Goal: Task Accomplishment & Management: Complete application form

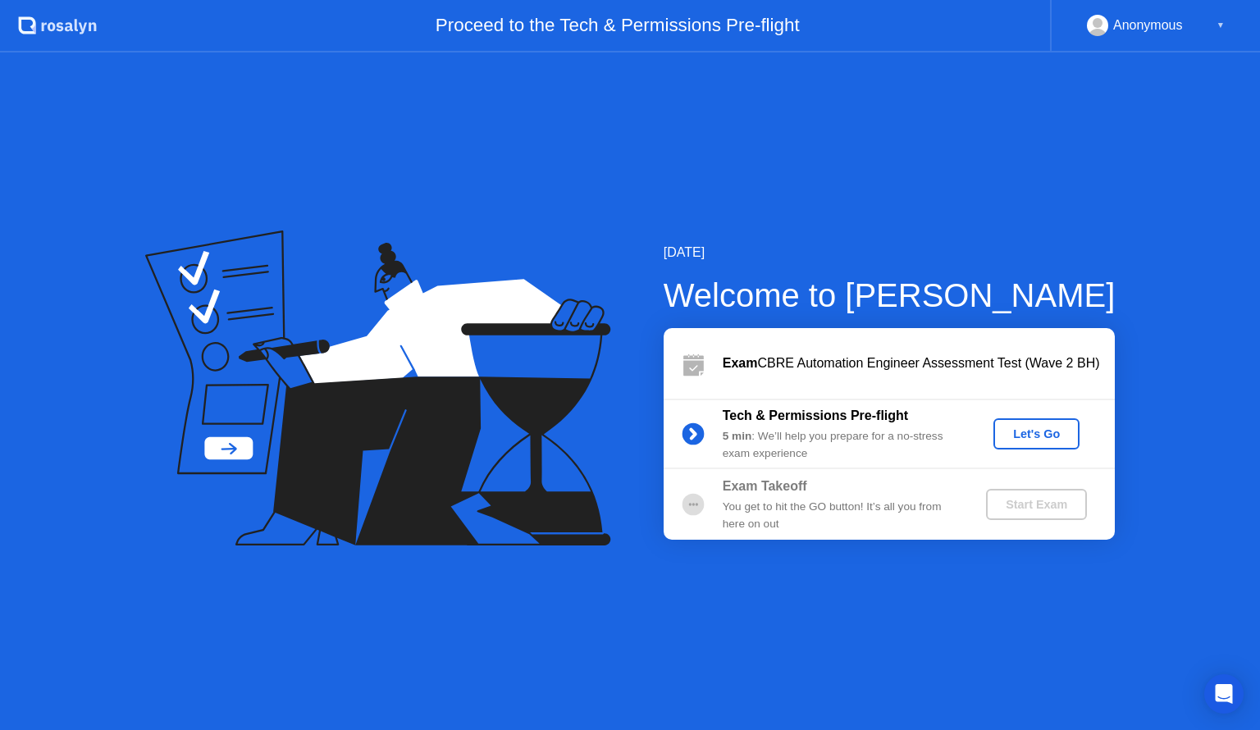
click at [1030, 436] on div "Let's Go" at bounding box center [1036, 433] width 73 height 13
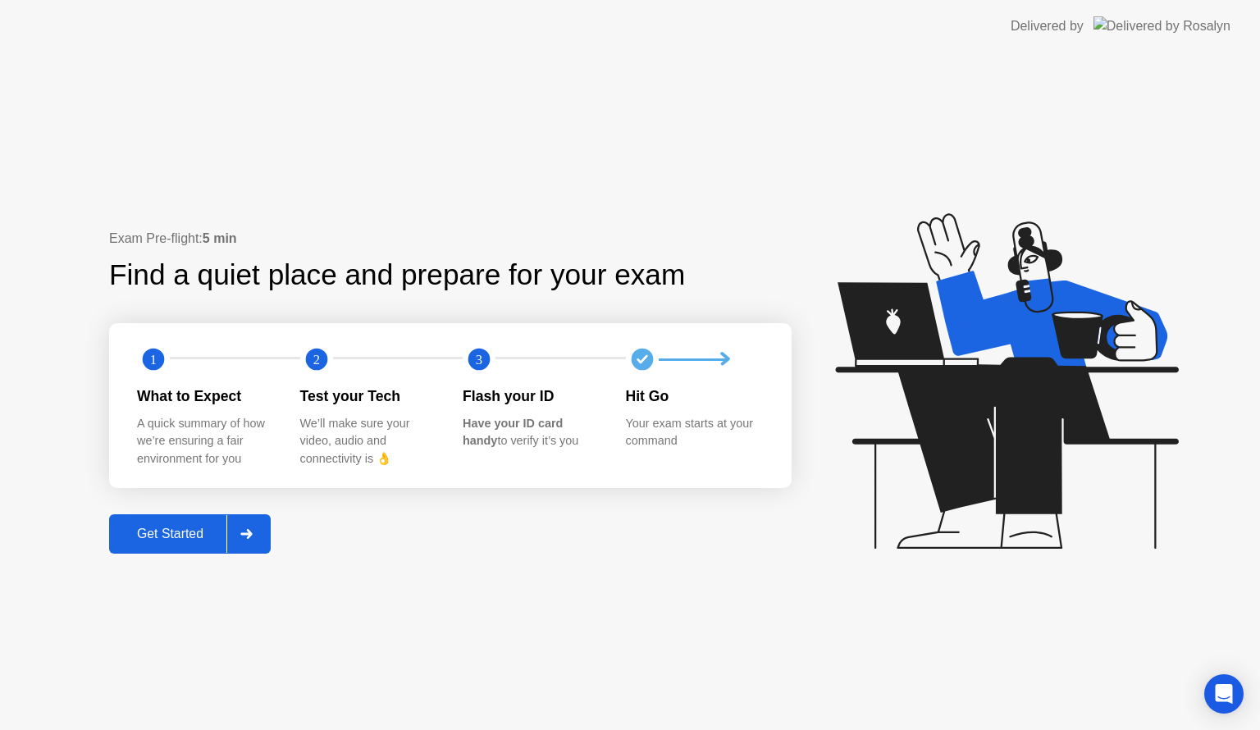
click at [177, 531] on div "Get Started" at bounding box center [170, 533] width 112 height 15
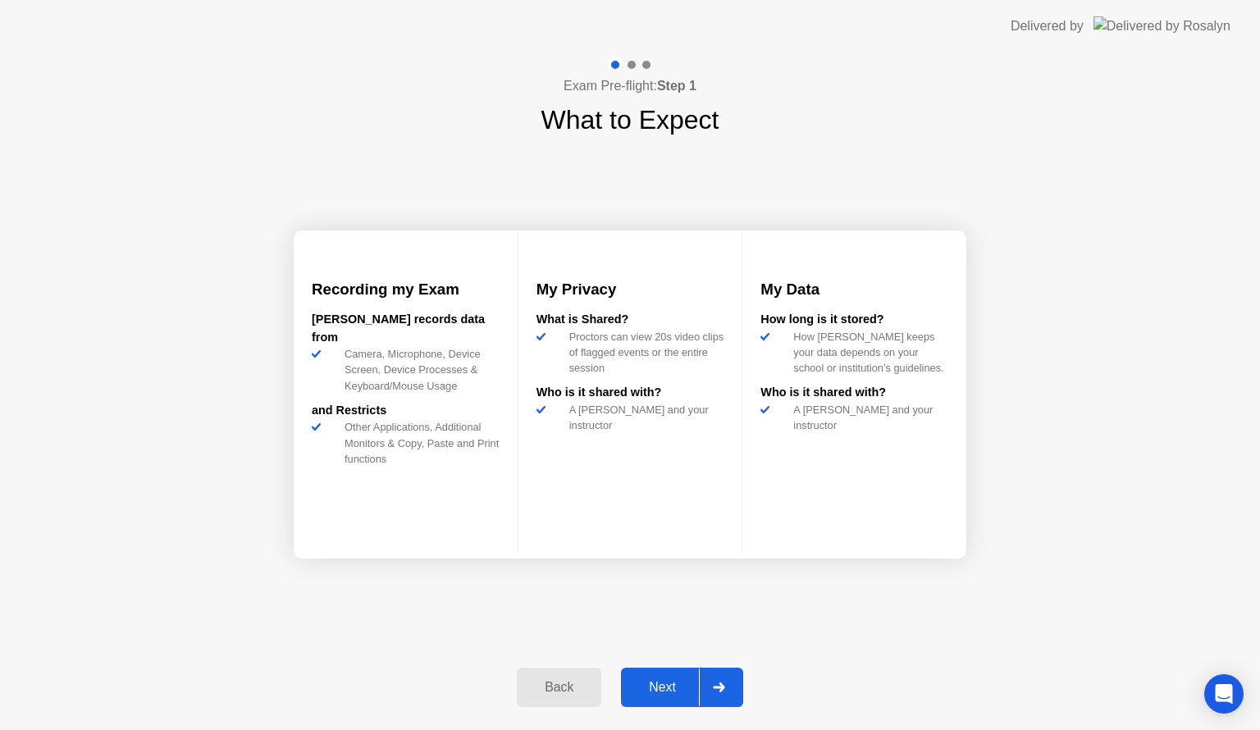
click at [552, 670] on button "Back" at bounding box center [559, 687] width 84 height 39
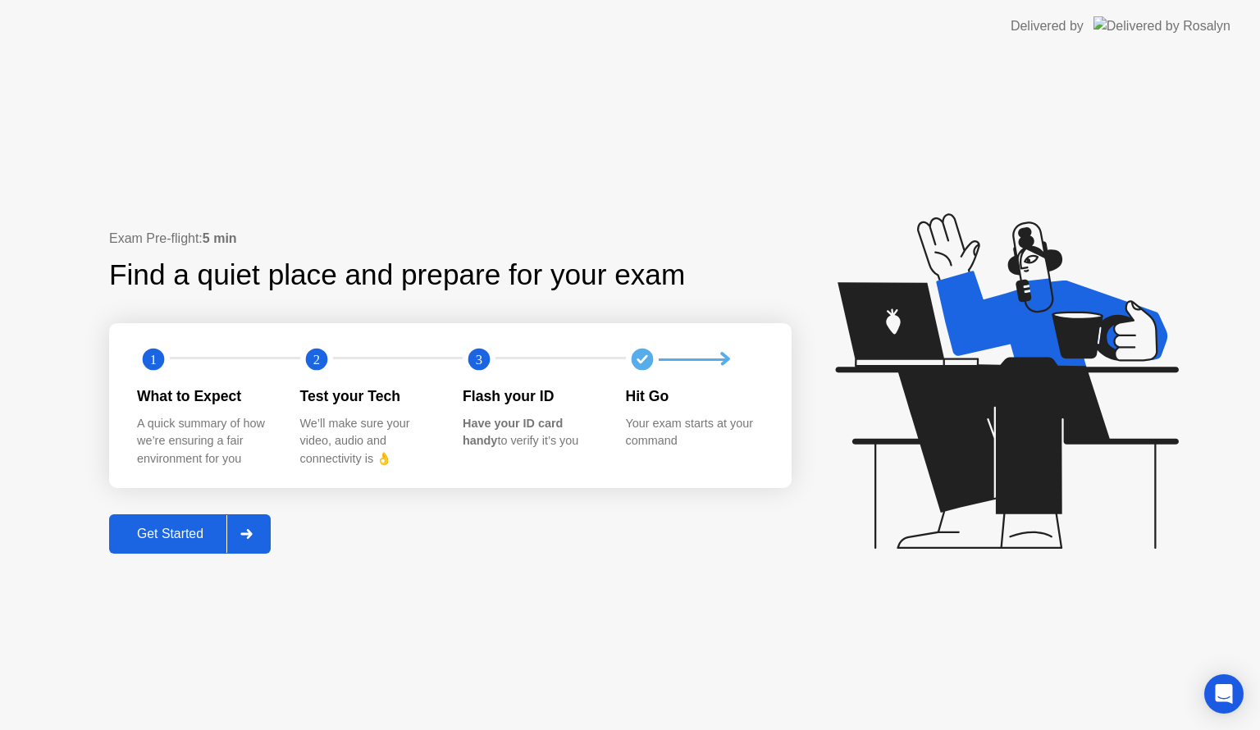
click at [171, 518] on button "Get Started" at bounding box center [190, 533] width 162 height 39
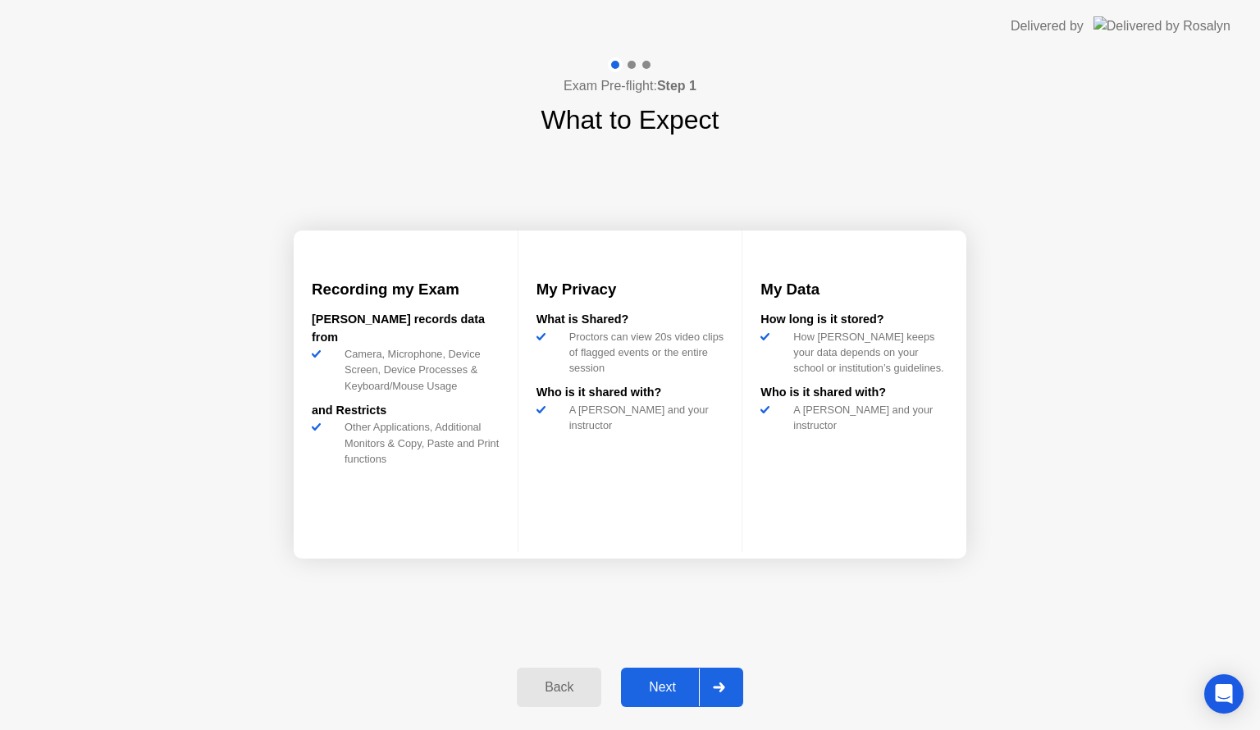
click at [649, 686] on div "Next" at bounding box center [662, 687] width 73 height 15
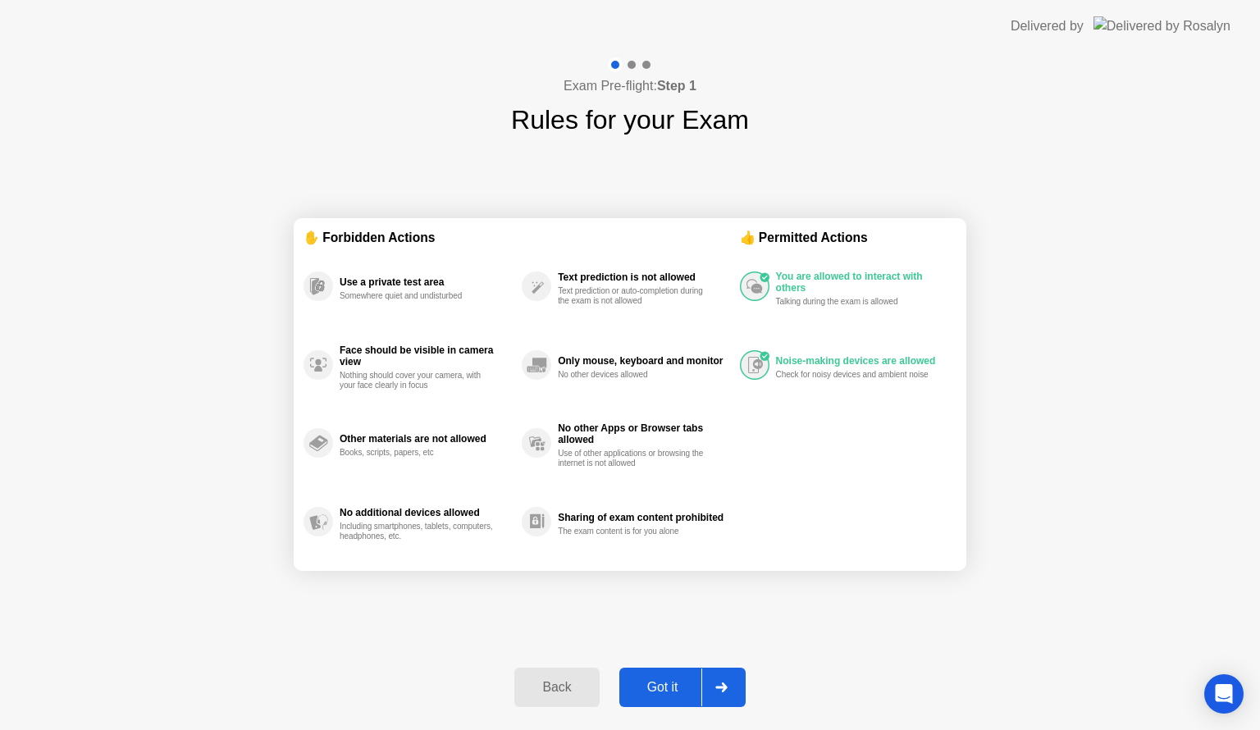
click at [653, 683] on div "Got it" at bounding box center [662, 687] width 77 height 15
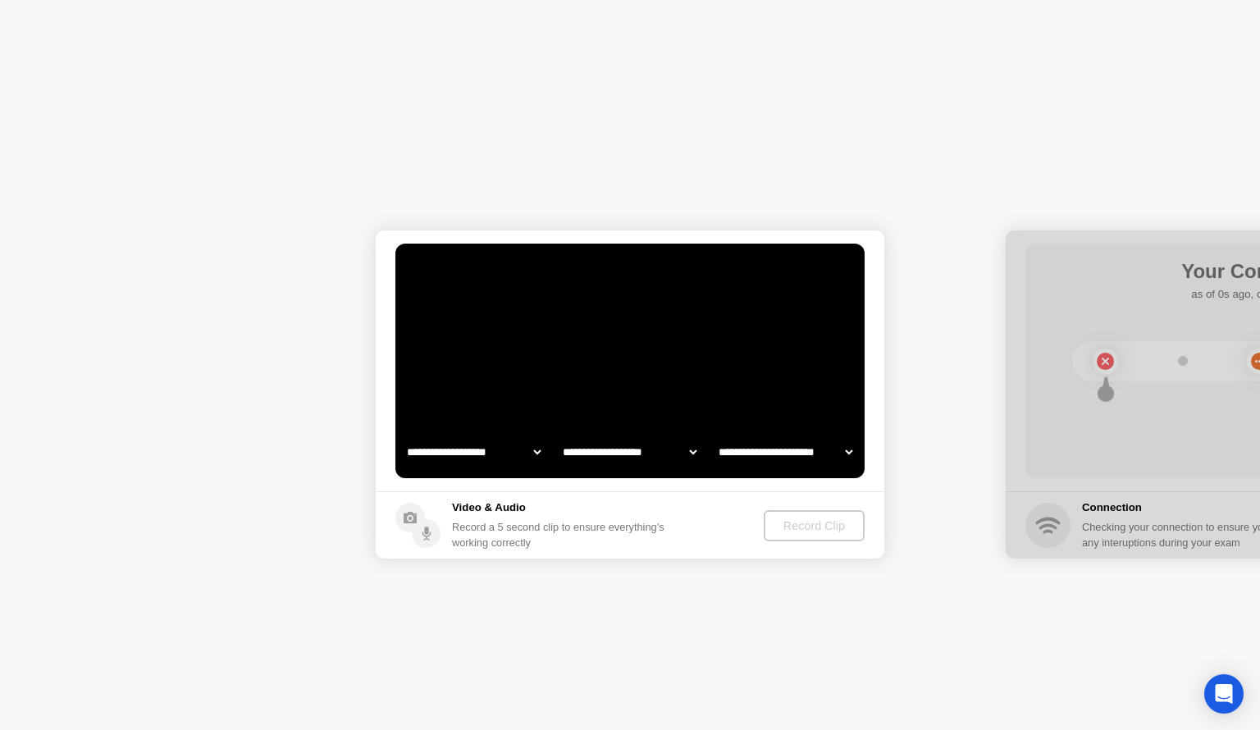
select select "**********"
select select "*******"
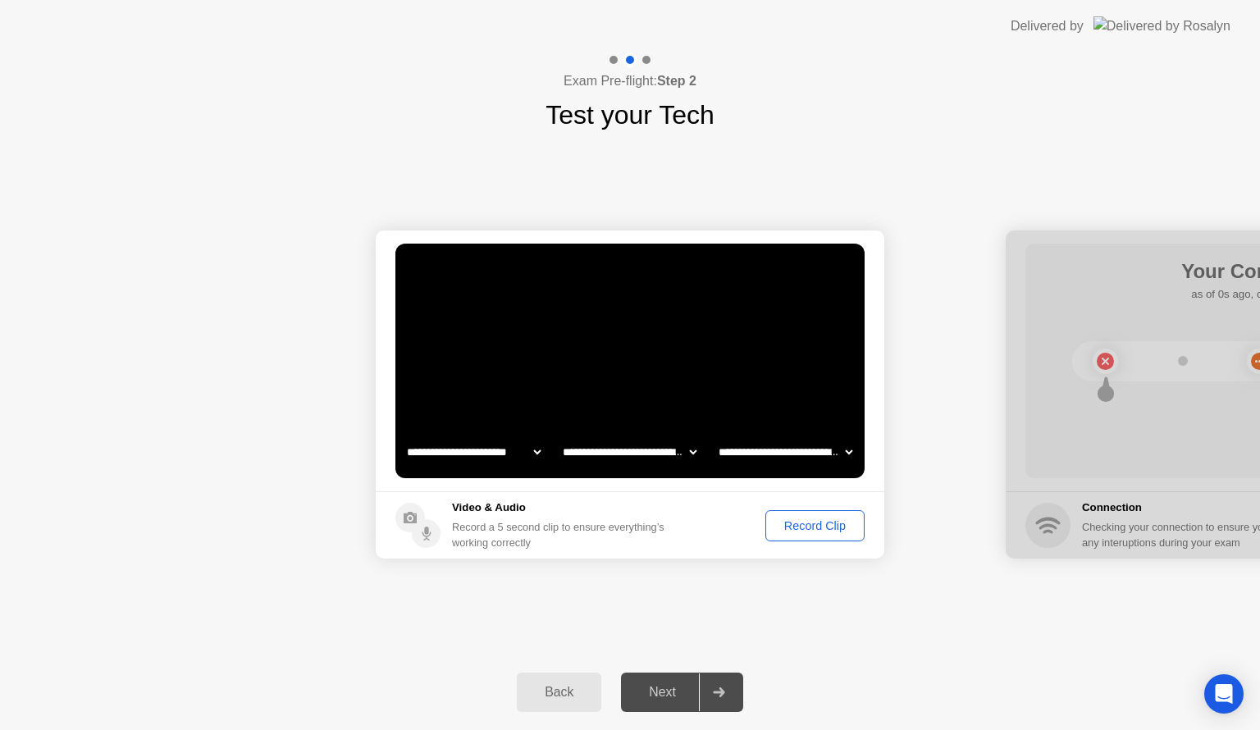
click at [851, 452] on select "**********" at bounding box center [785, 451] width 140 height 33
click at [806, 531] on div "Record Clip" at bounding box center [815, 525] width 88 height 13
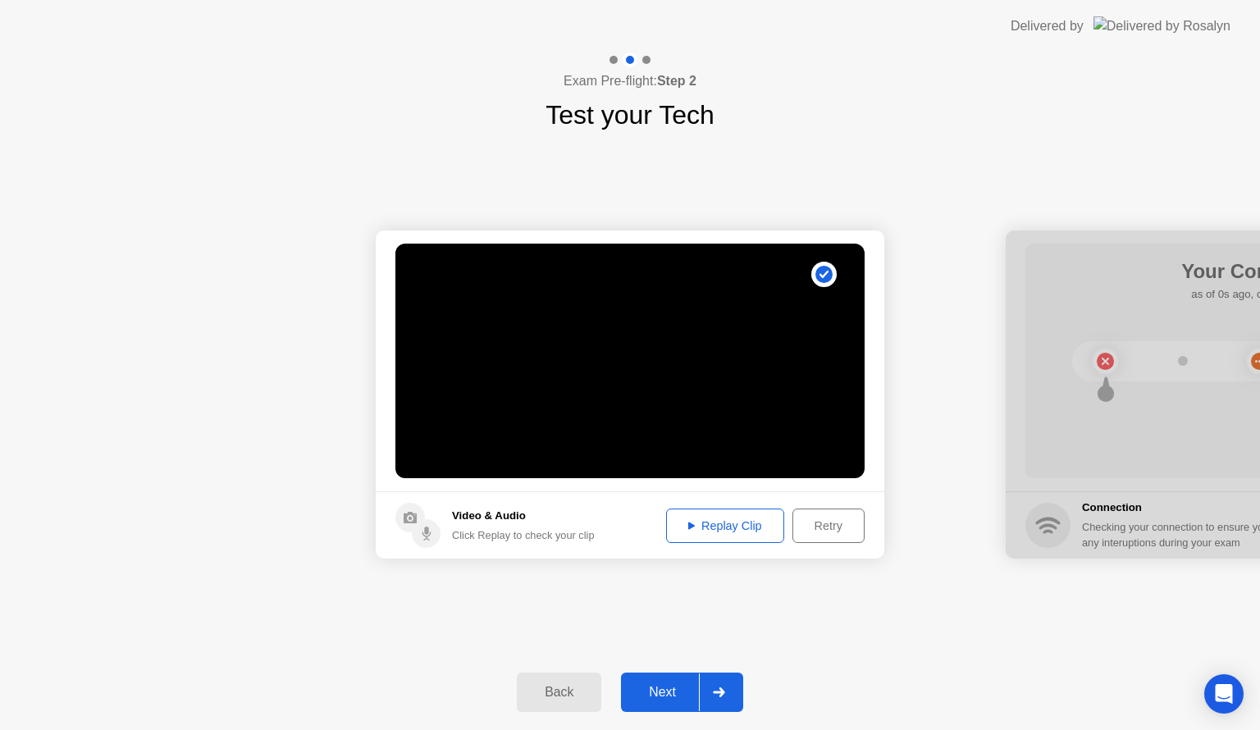
click at [751, 531] on div "Replay Clip" at bounding box center [725, 525] width 107 height 13
click at [659, 689] on div "Next" at bounding box center [662, 692] width 73 height 15
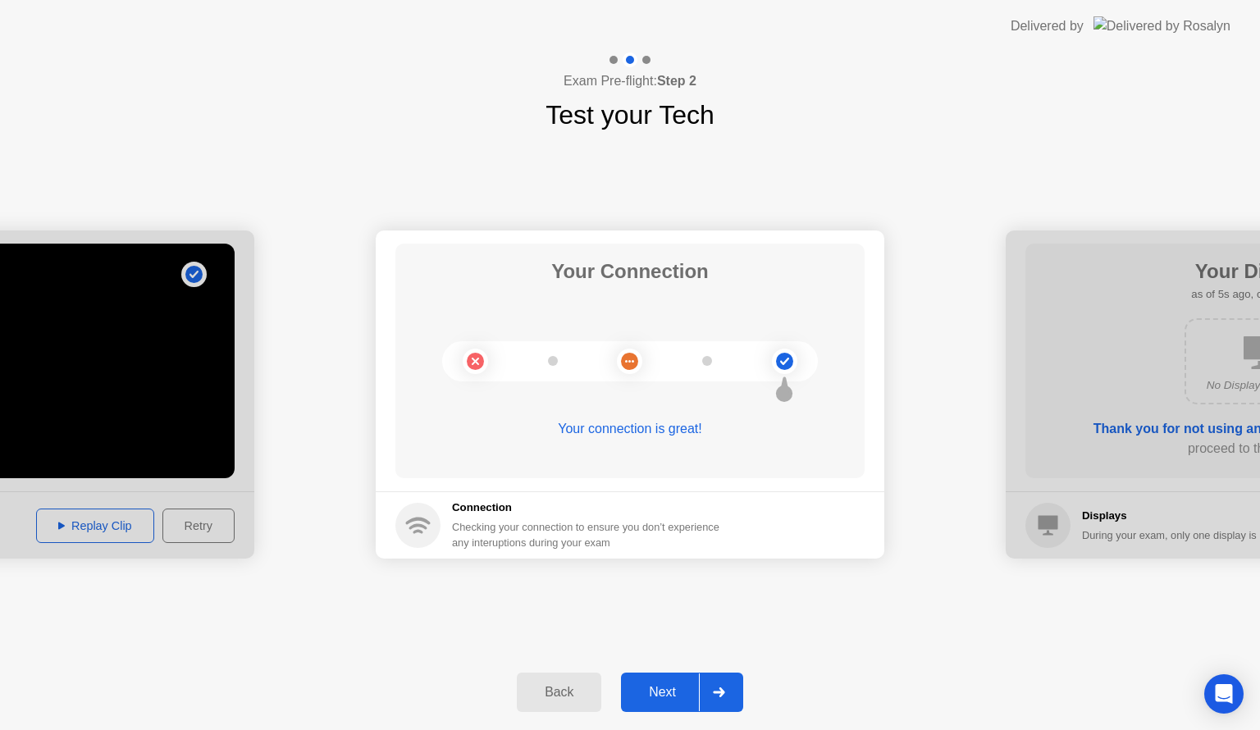
click at [905, 193] on div "**********" at bounding box center [630, 394] width 1260 height 520
click at [677, 688] on div "Next" at bounding box center [662, 692] width 73 height 15
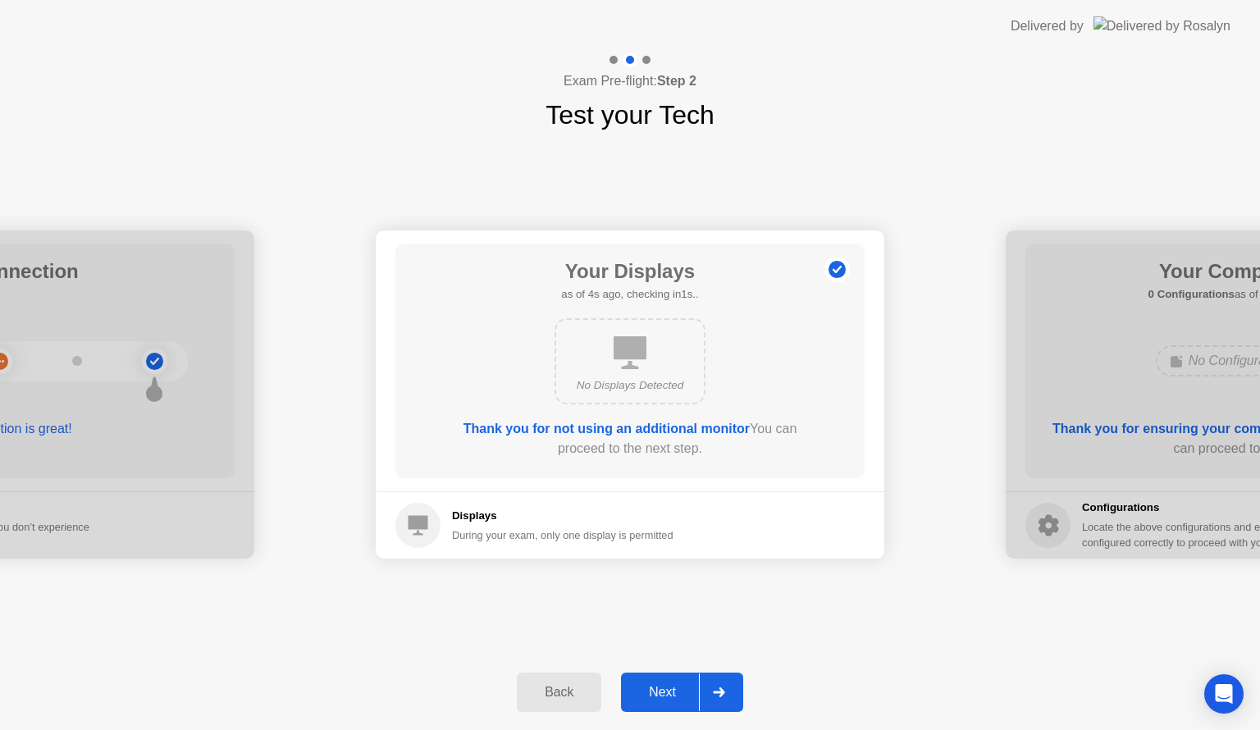
click at [677, 688] on div "Next" at bounding box center [662, 692] width 73 height 15
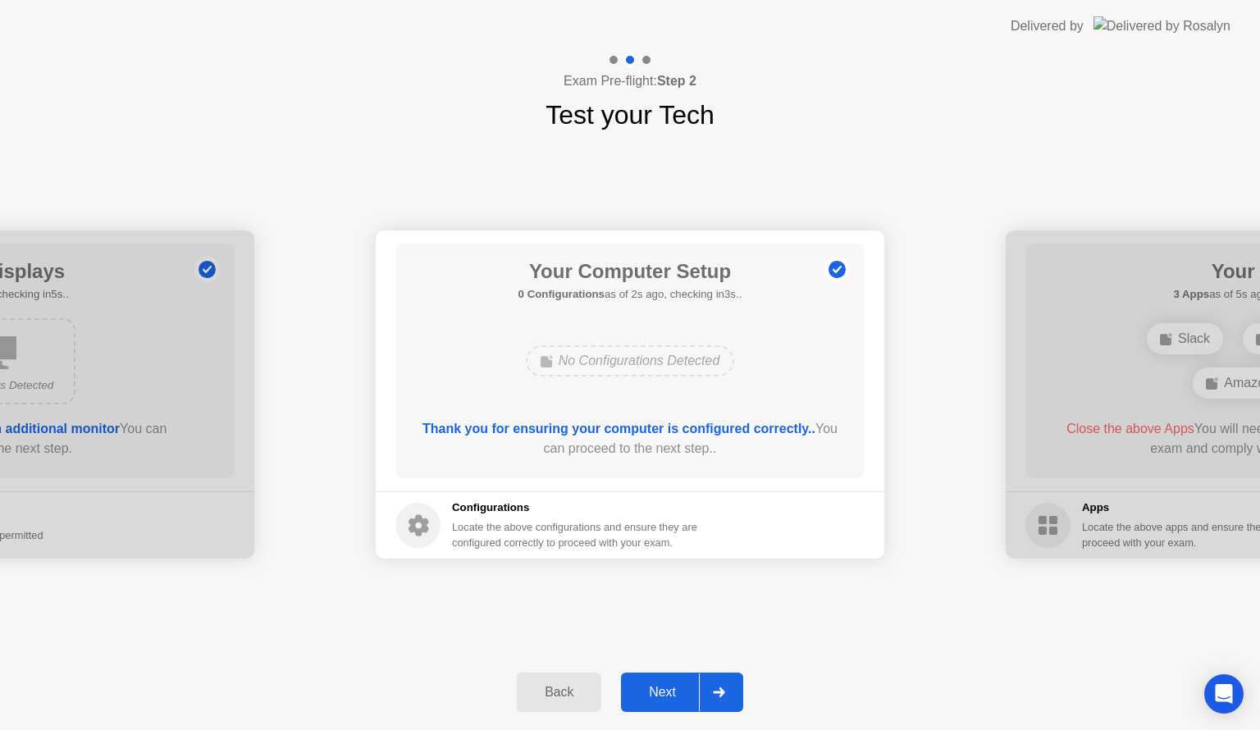
click at [677, 688] on div "Next" at bounding box center [662, 692] width 73 height 15
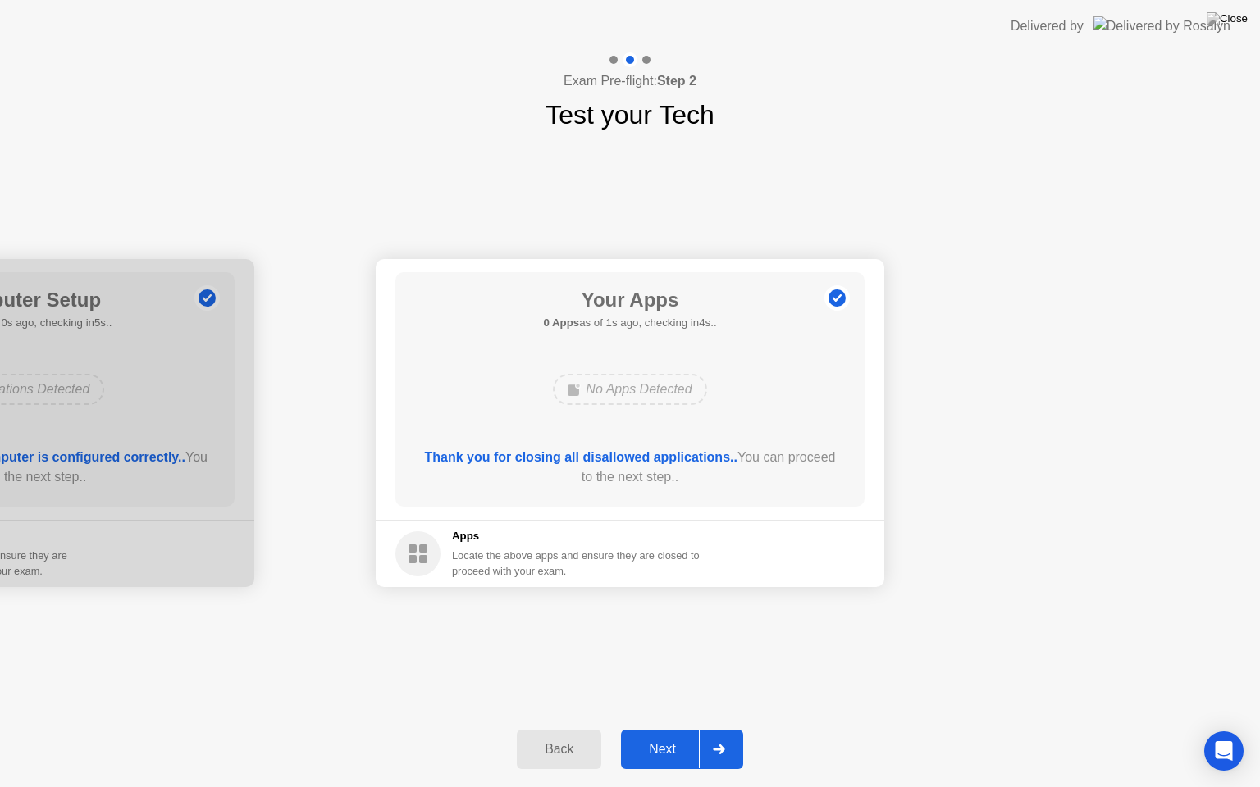
click at [643, 729] on div "Next" at bounding box center [662, 749] width 73 height 15
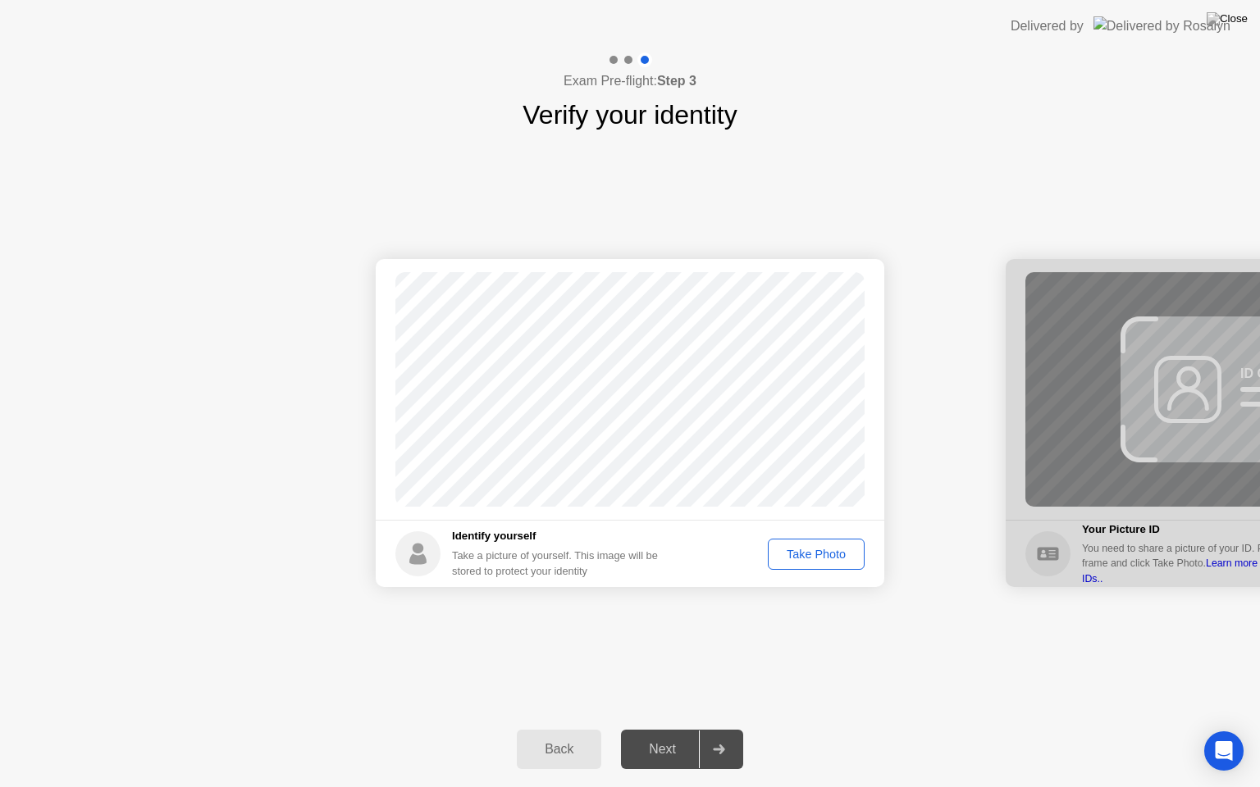
click at [820, 556] on div "Take Photo" at bounding box center [815, 554] width 85 height 13
click at [666, 729] on div "Next" at bounding box center [662, 749] width 73 height 15
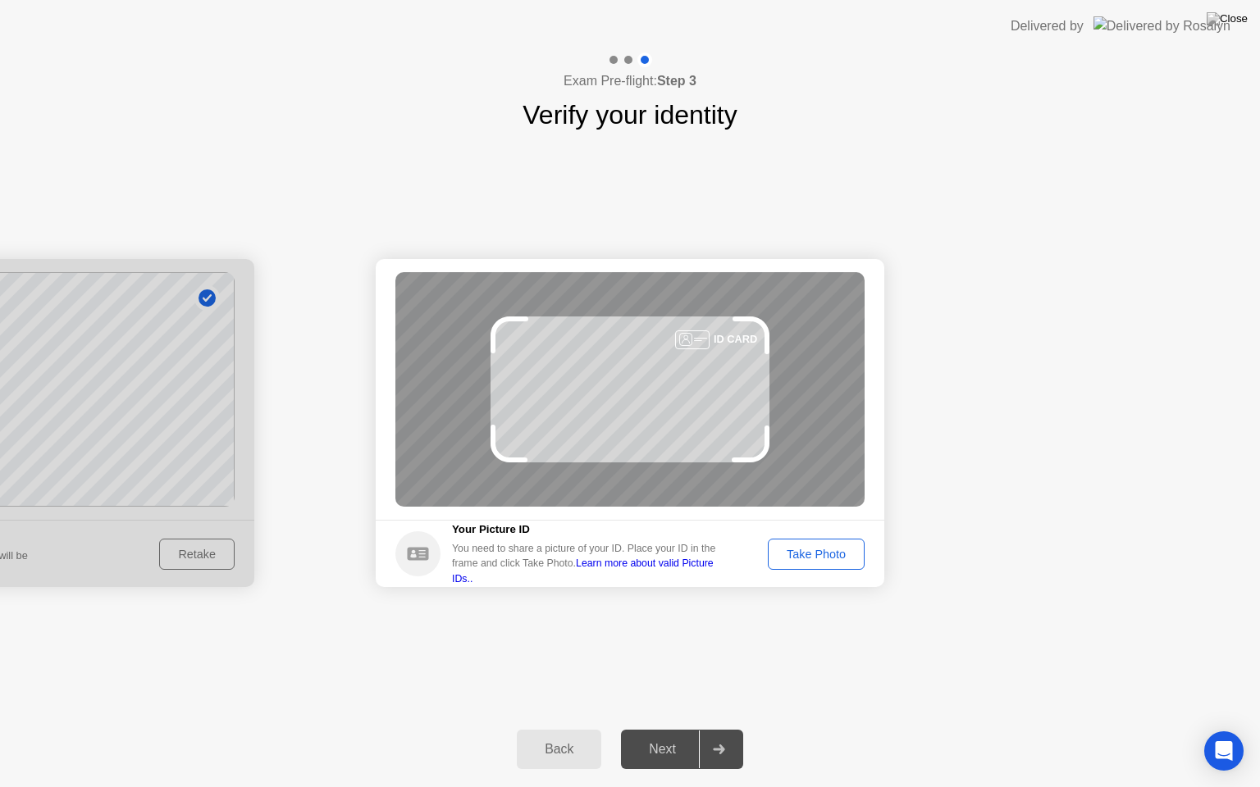
click at [823, 558] on div "Take Photo" at bounding box center [815, 554] width 85 height 13
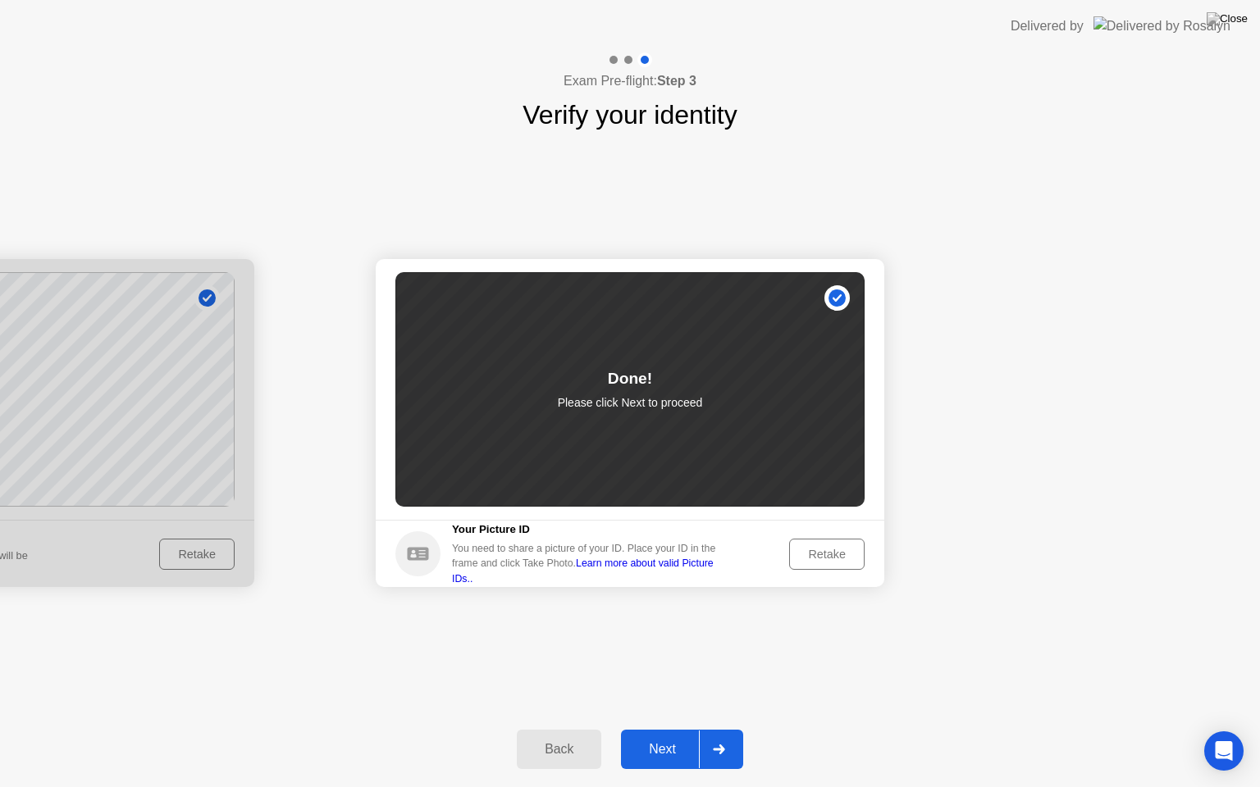
click at [665, 729] on div "Next" at bounding box center [662, 749] width 73 height 15
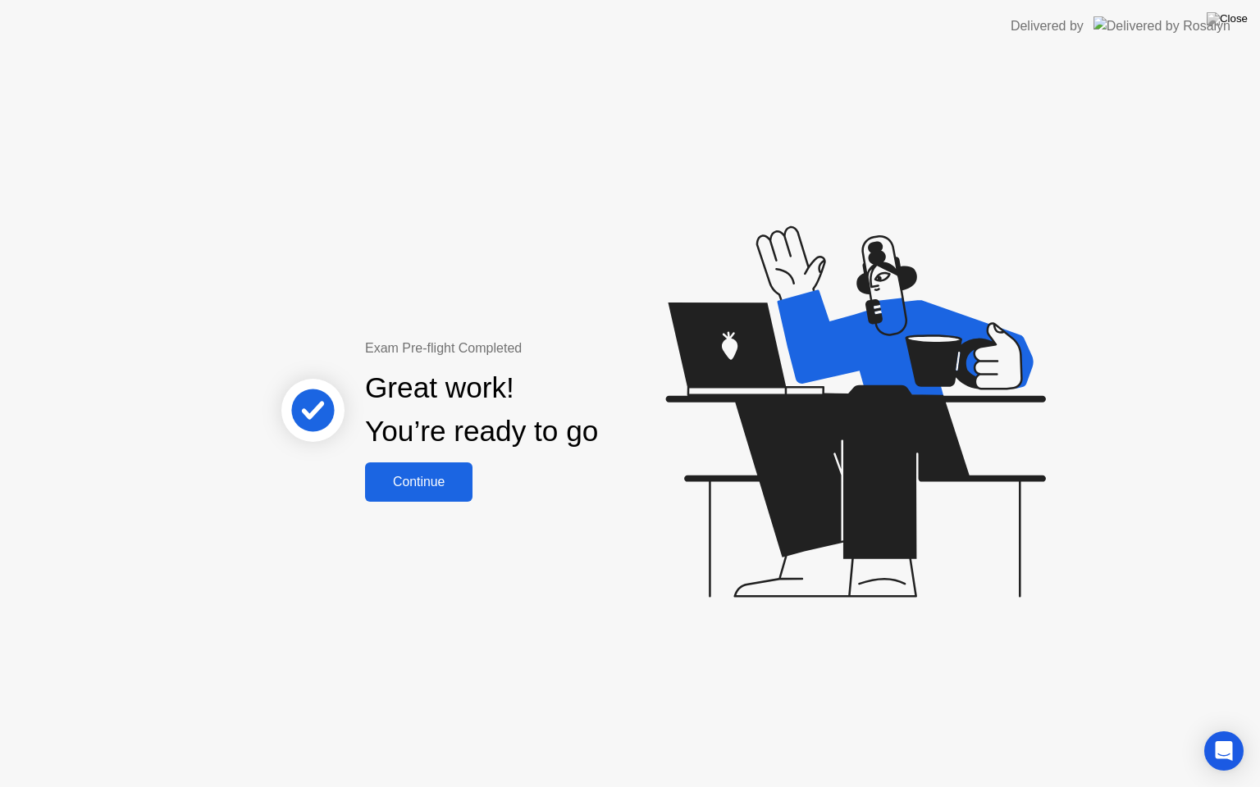
click at [441, 478] on div "Continue" at bounding box center [419, 482] width 98 height 15
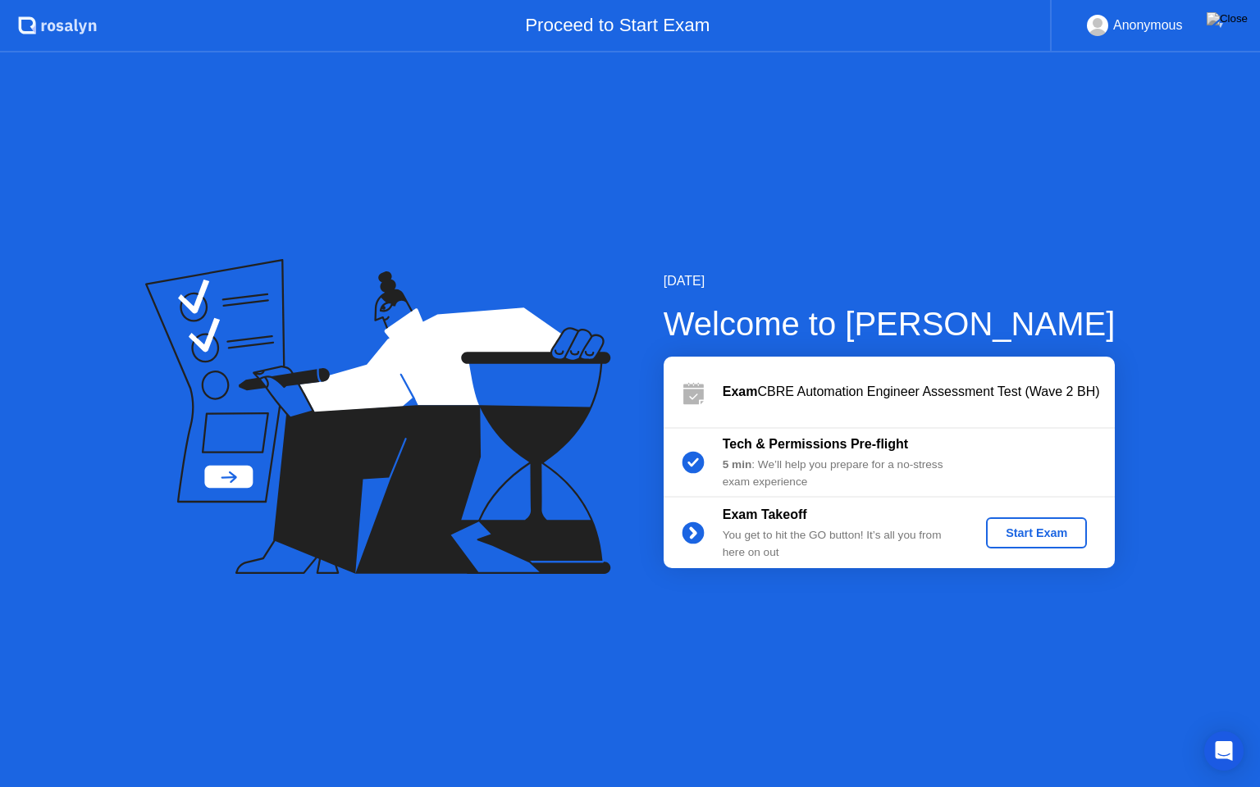
click at [1060, 539] on div "Start Exam" at bounding box center [1036, 532] width 88 height 13
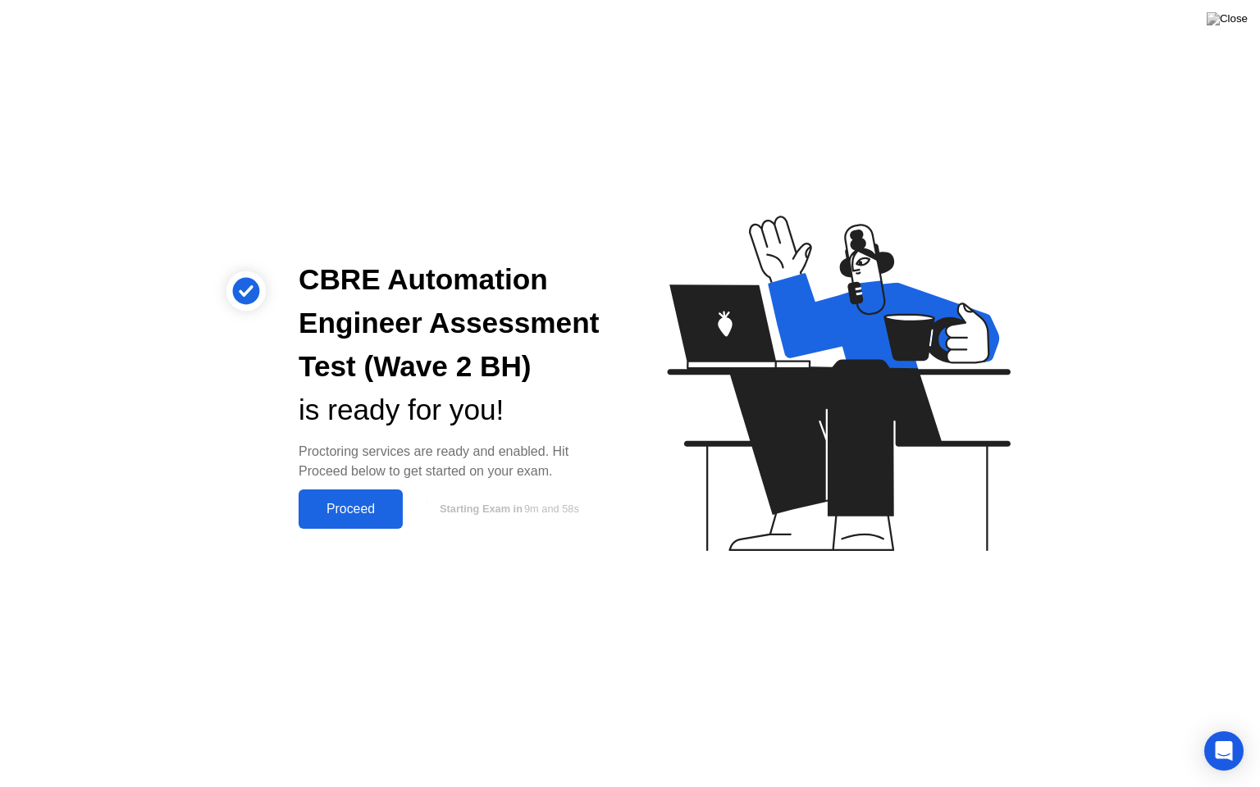
click at [366, 503] on div "Proceed" at bounding box center [350, 509] width 94 height 15
